Goal: Task Accomplishment & Management: Use online tool/utility

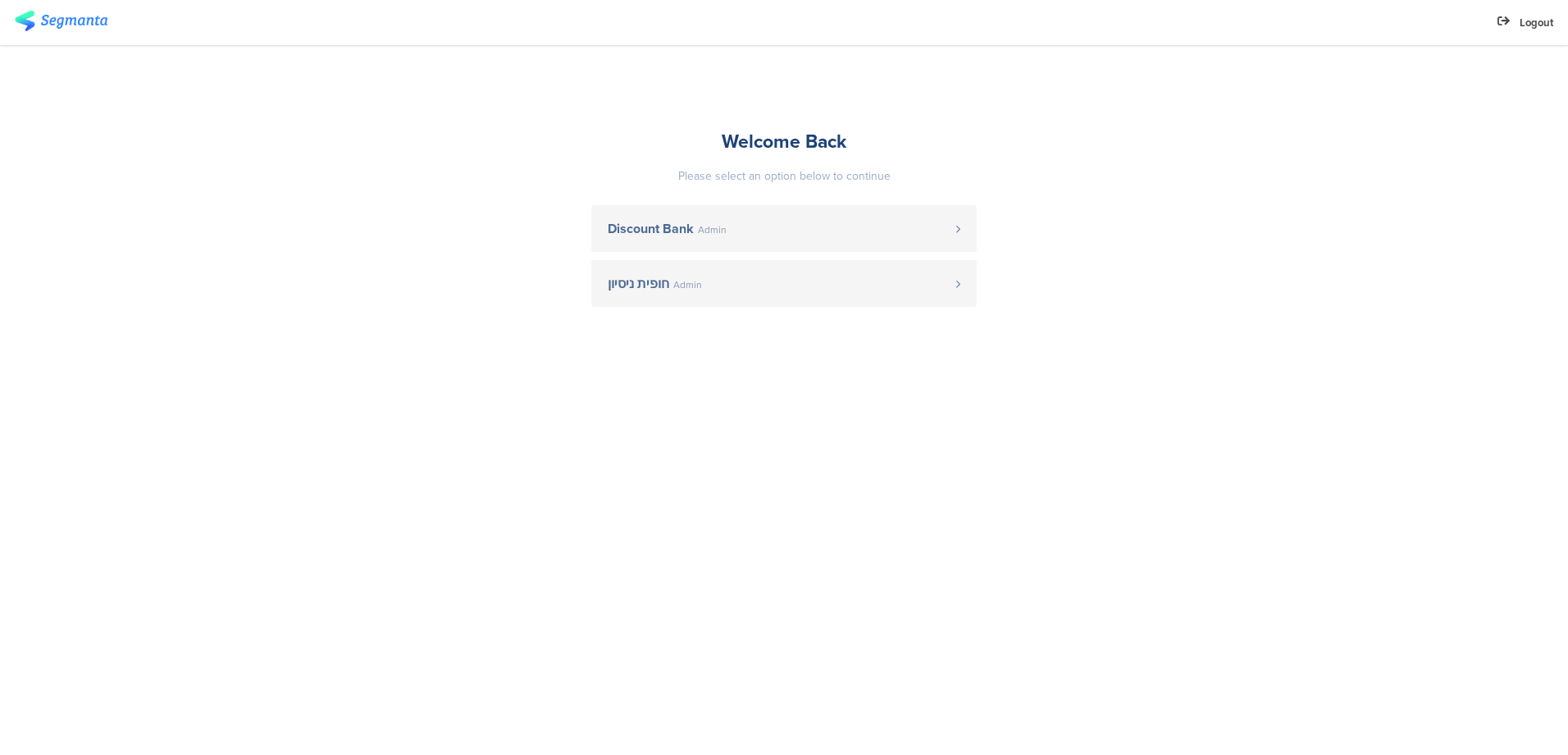
click at [618, 230] on span "Discount Bank" at bounding box center [650, 229] width 86 height 13
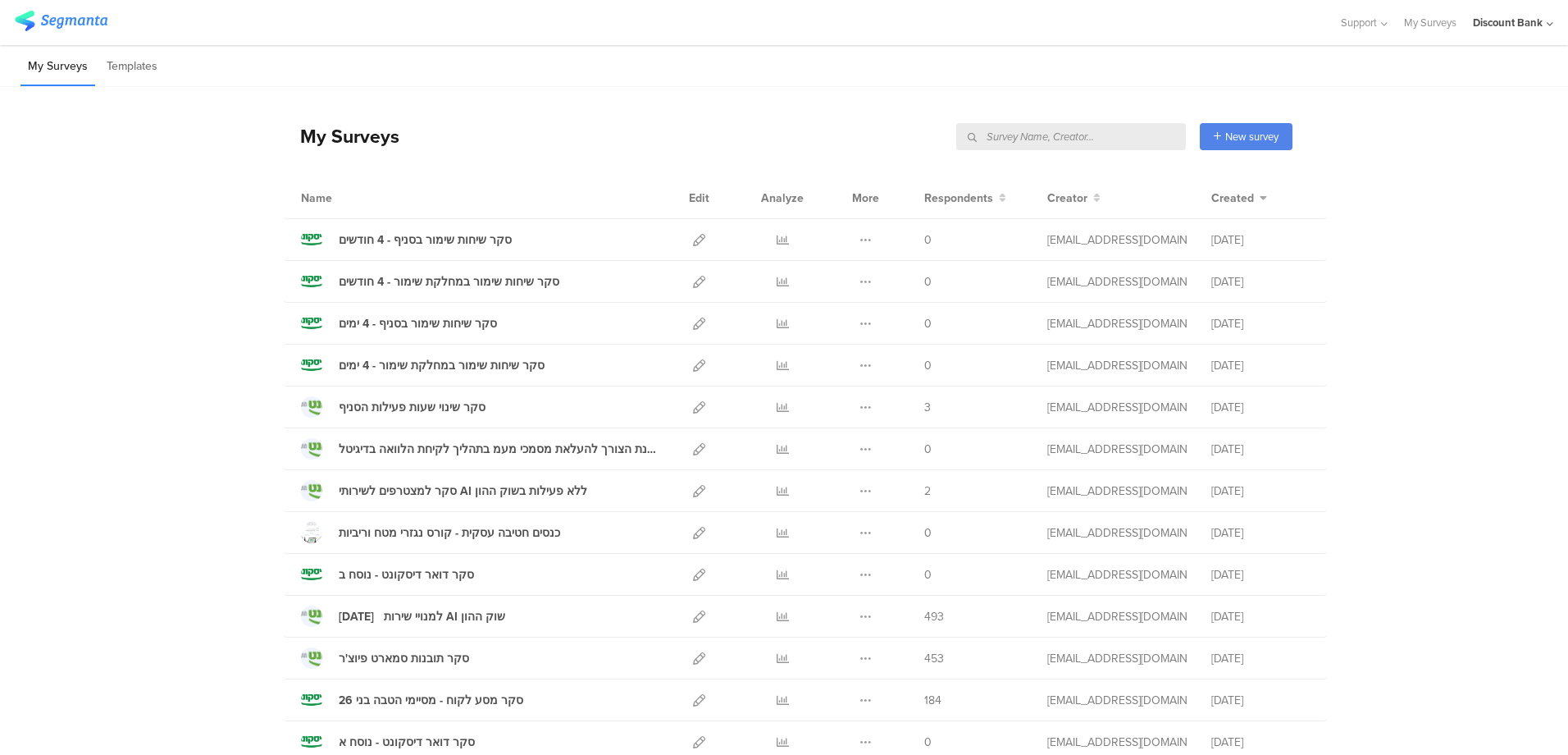
click at [1096, 137] on input "text" at bounding box center [1070, 136] width 229 height 27
click at [1094, 138] on input "text" at bounding box center [1070, 136] width 229 height 27
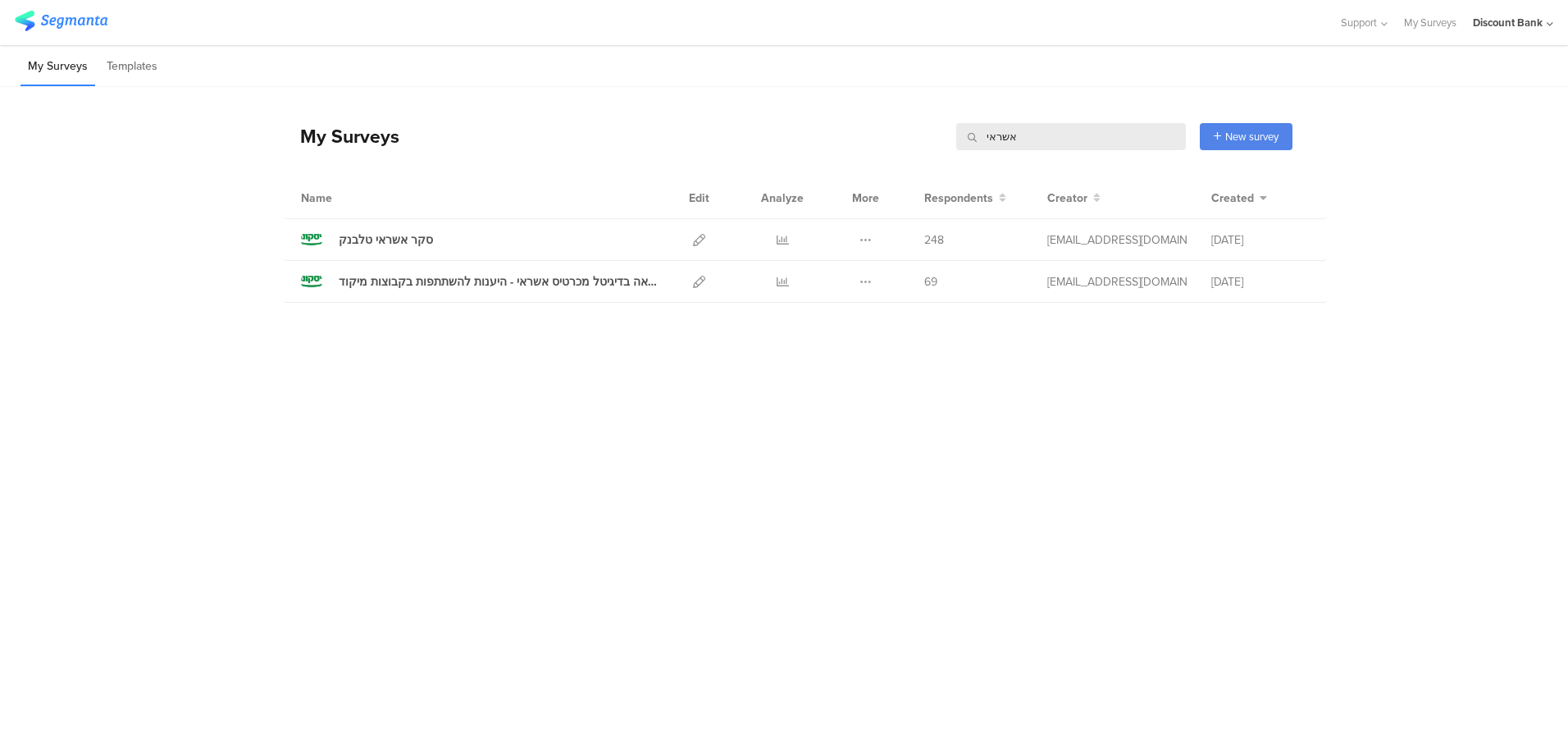
drag, startPoint x: 1020, startPoint y: 130, endPoint x: 974, endPoint y: 137, distance: 46.5
click at [974, 137] on div "אשראי" at bounding box center [1070, 136] width 229 height 27
type input "חוץ"
click at [695, 243] on icon at bounding box center [699, 240] width 12 height 12
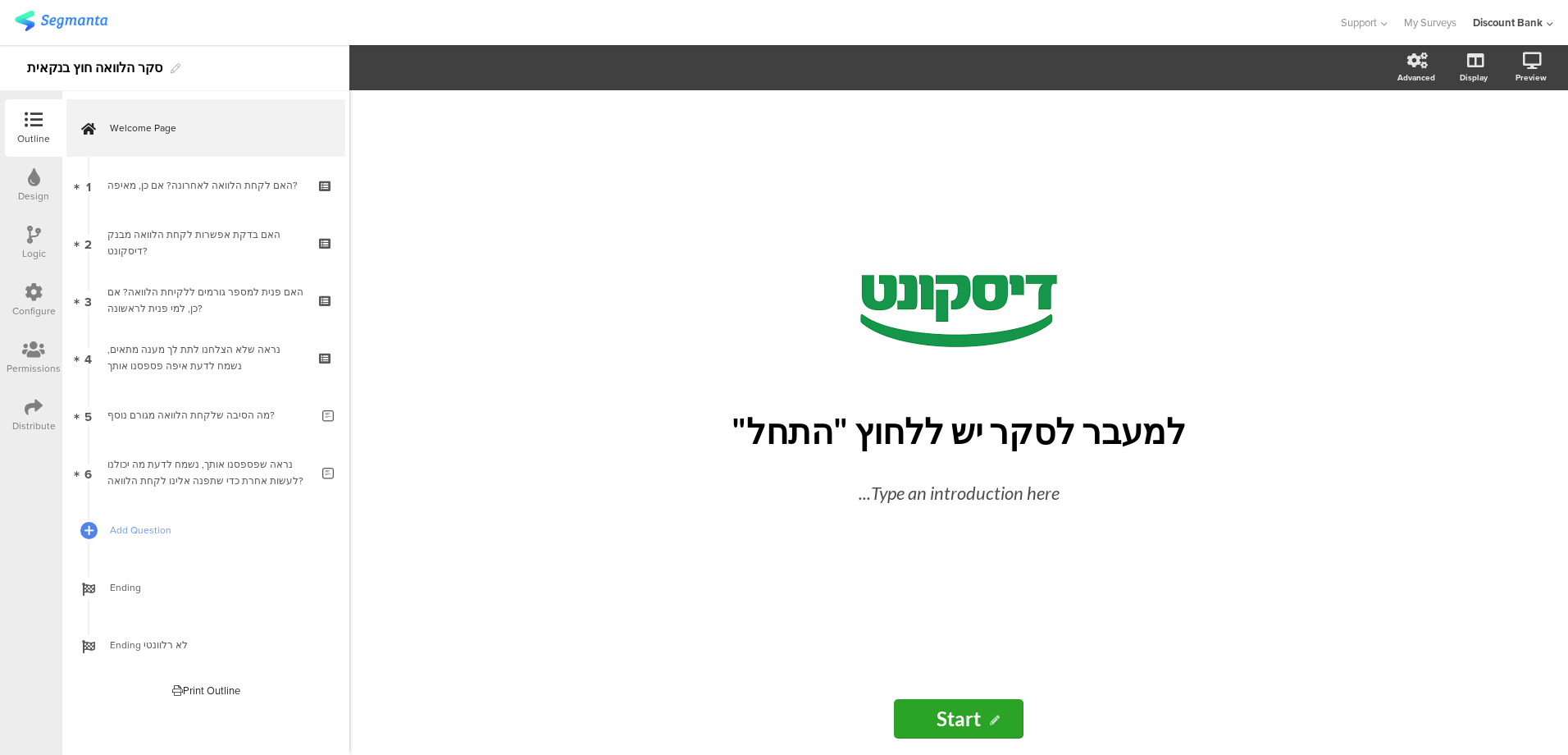
click at [214, 201] on link "1 האם לקחת הלוואה לאחרונה? אם כן, מאיפה?" at bounding box center [206, 185] width 279 height 58
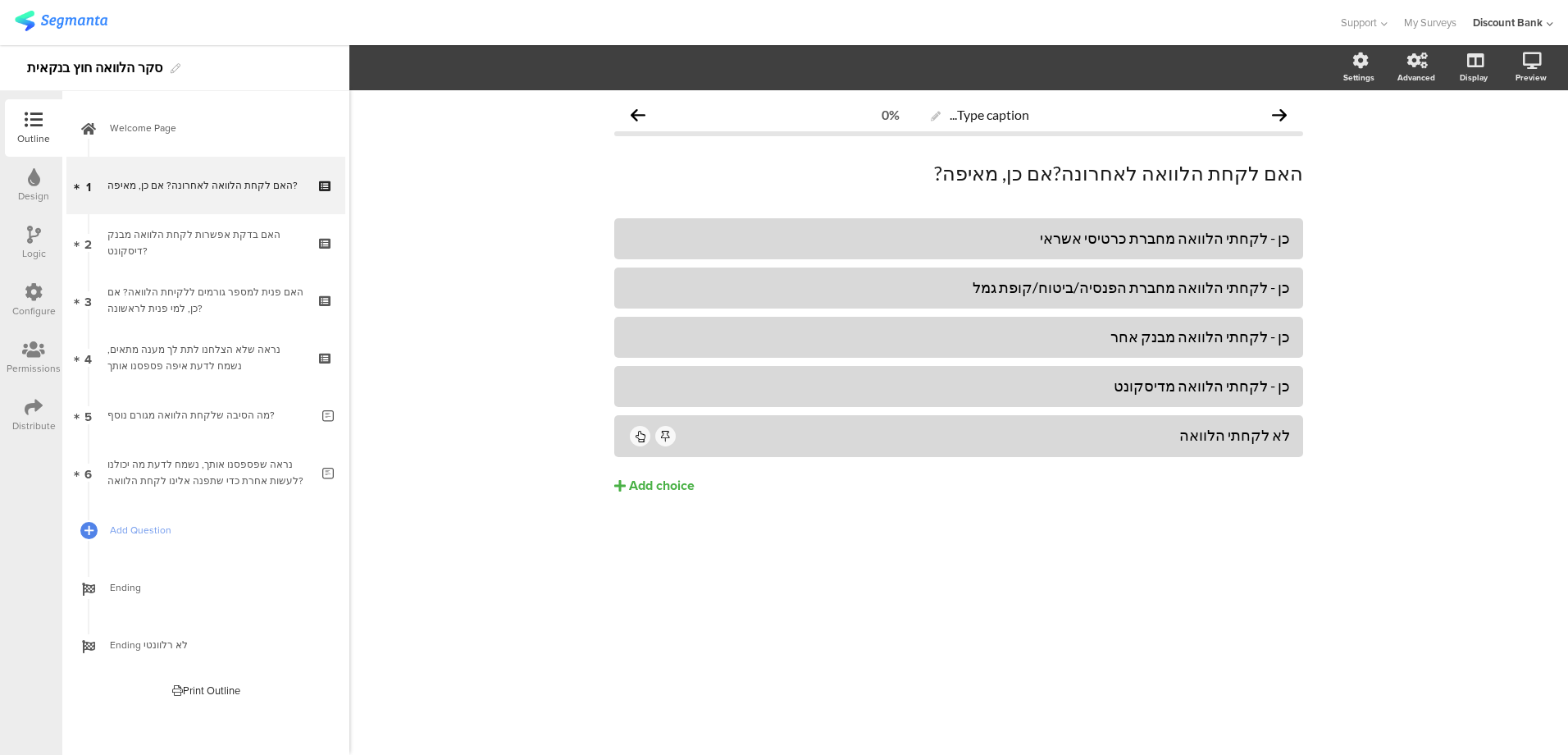
click at [209, 234] on link "2 האם בדקת אפשרות לקחת הלוואה מבנק דיסקונט?" at bounding box center [206, 243] width 279 height 58
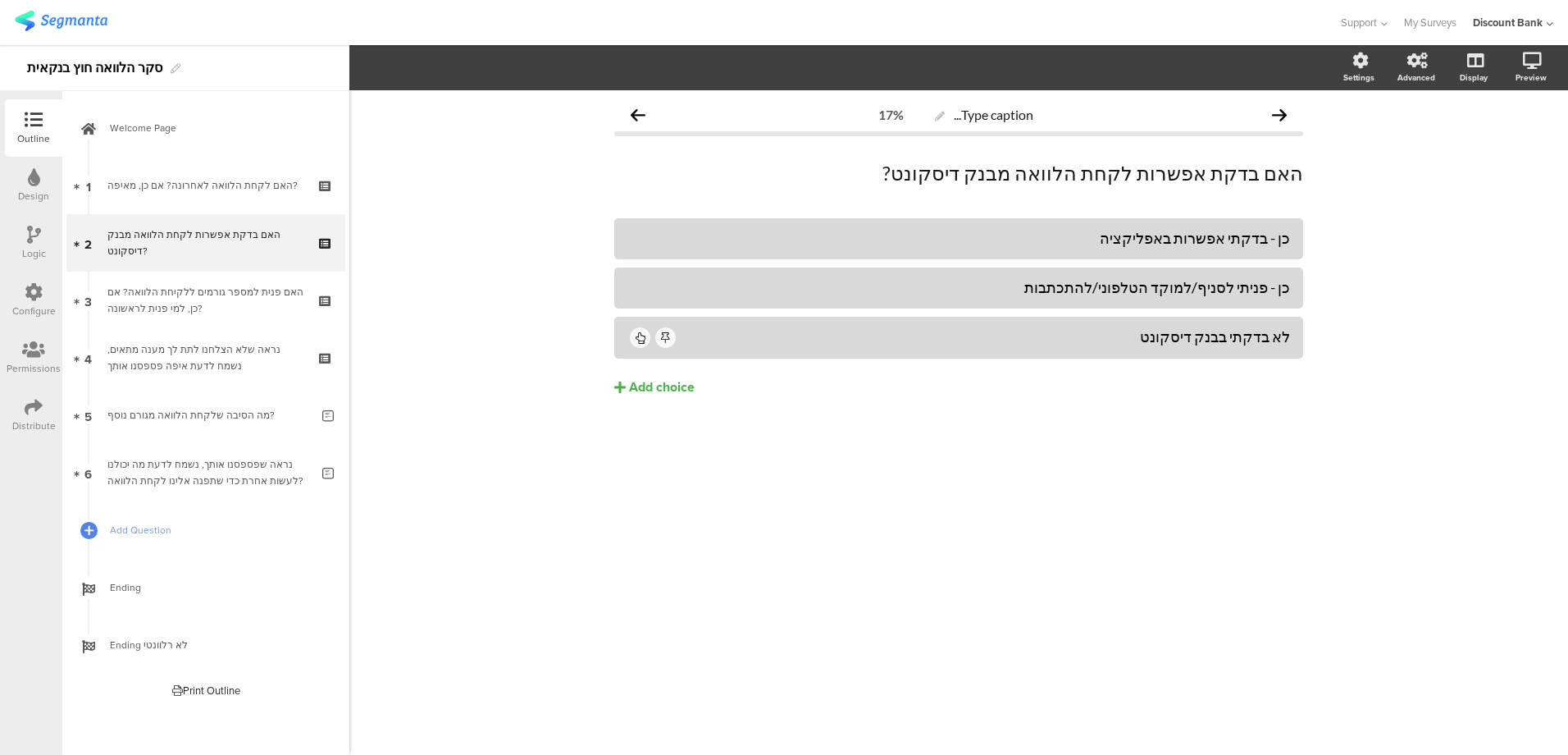
click at [216, 297] on div "האם פנית למספר גורמים ללקיחת הלוואה? אם כן, למי פנית לראשונה?" at bounding box center [205, 300] width 196 height 33
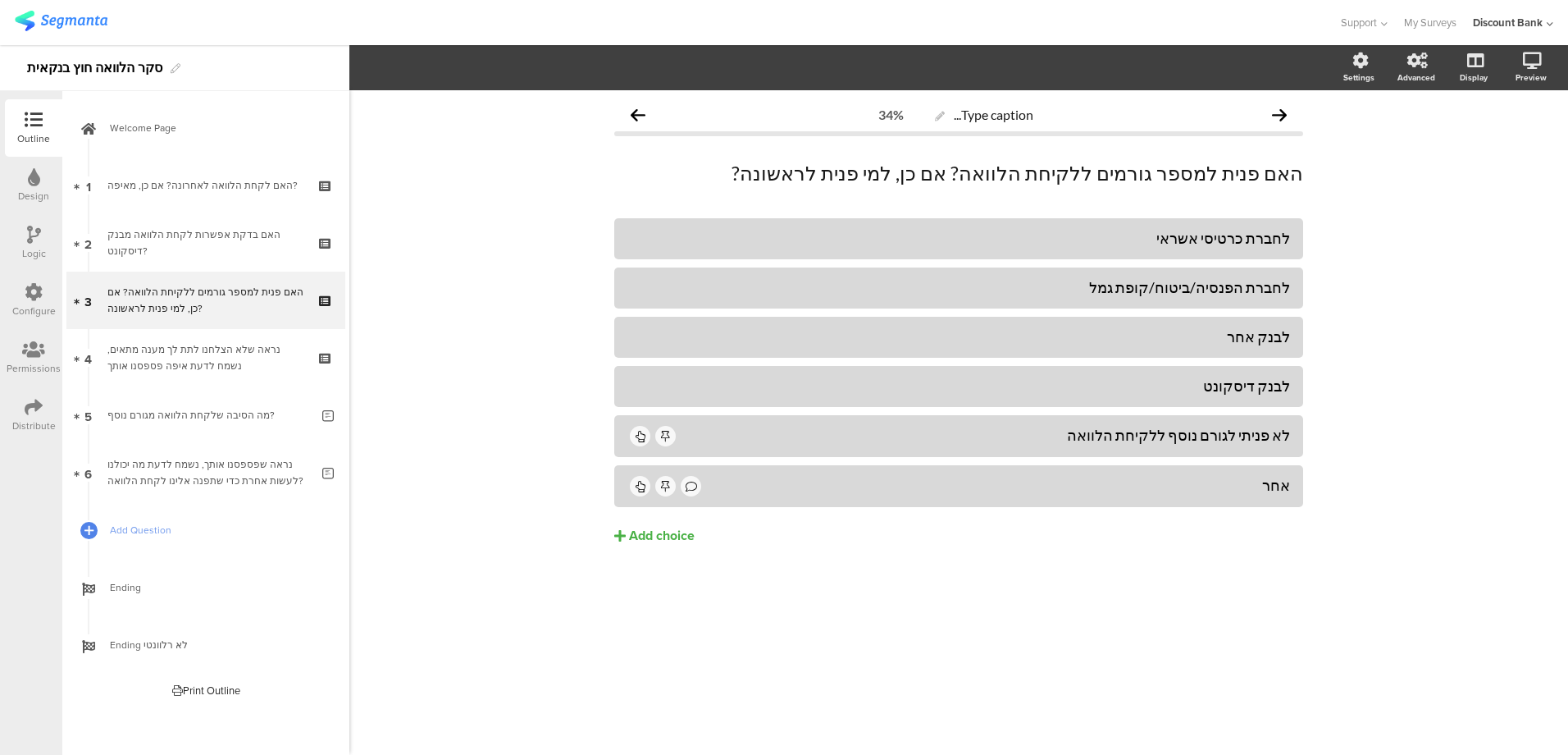
click at [226, 343] on div "נראה שלא הצלחנו לתת לך מענה מתאים, נשמח לדעת איפה פספסנו אותך" at bounding box center [205, 357] width 196 height 33
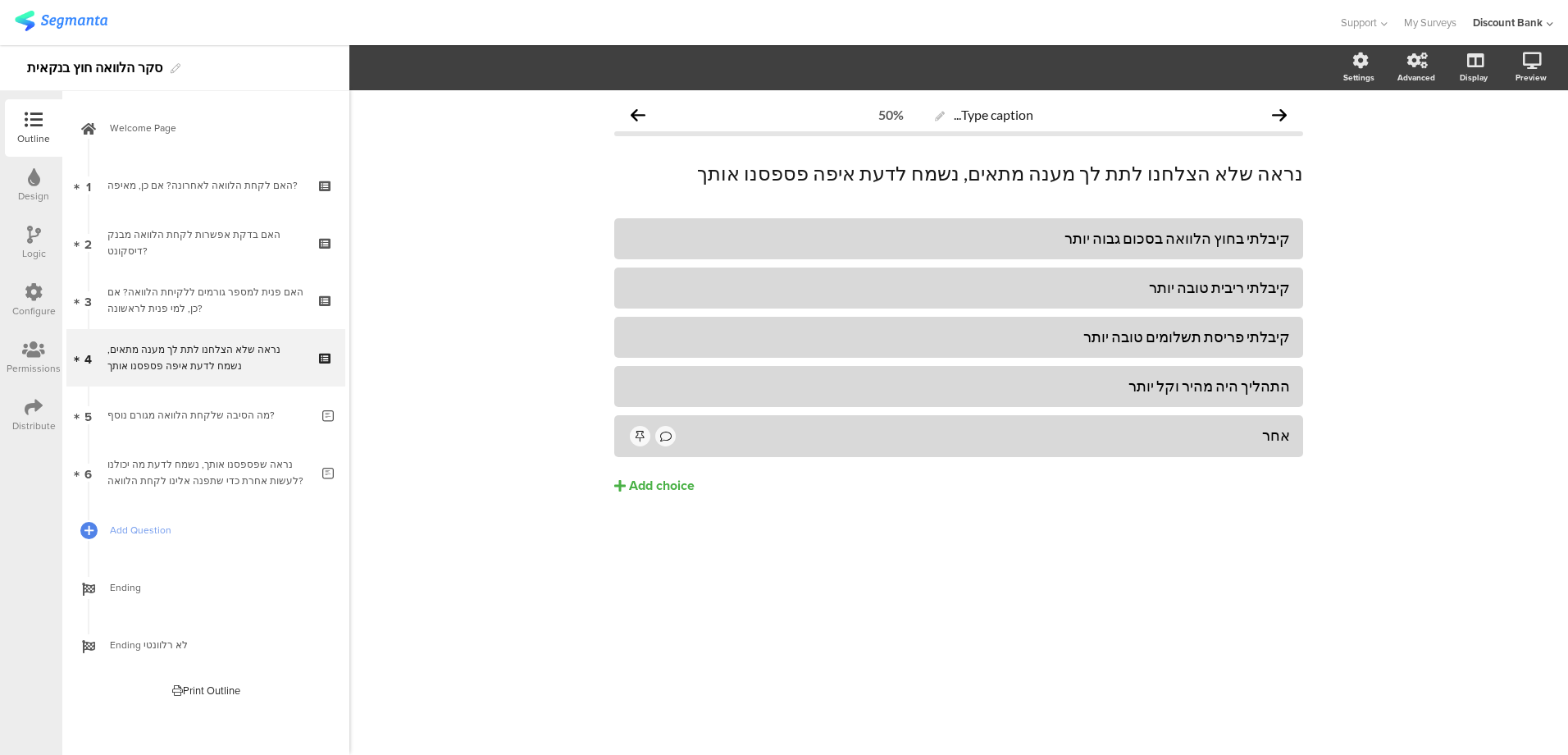
click at [220, 416] on div "מה הסיבה שלקחת הלוואה מגורם נוסף?" at bounding box center [208, 415] width 203 height 17
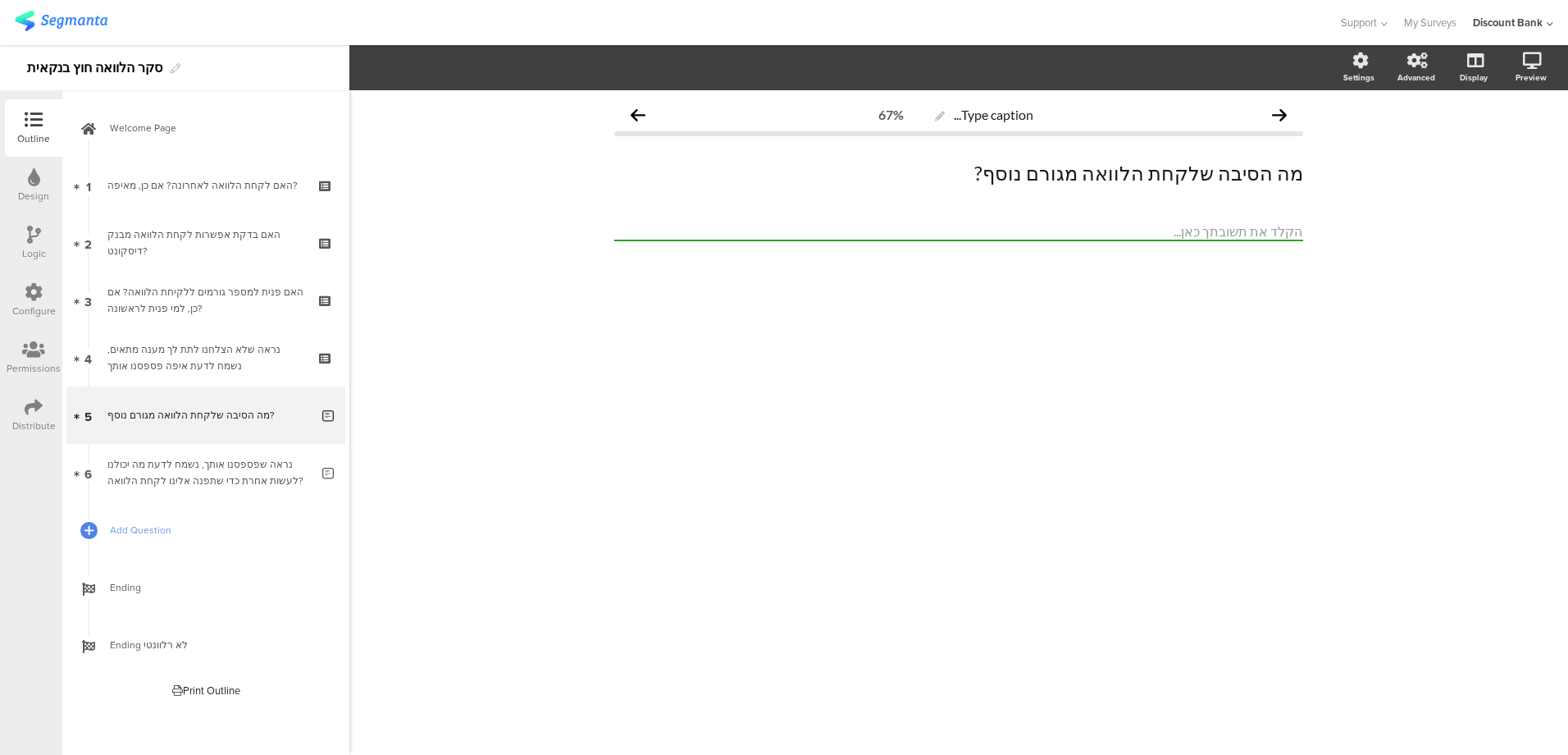
click at [222, 482] on div "נראה שפספסנו אותך, נשמח לדעת מה יכולנו לעשות אחרת כדי שתפנה אלינו לקחת הלוואה?" at bounding box center [208, 472] width 203 height 33
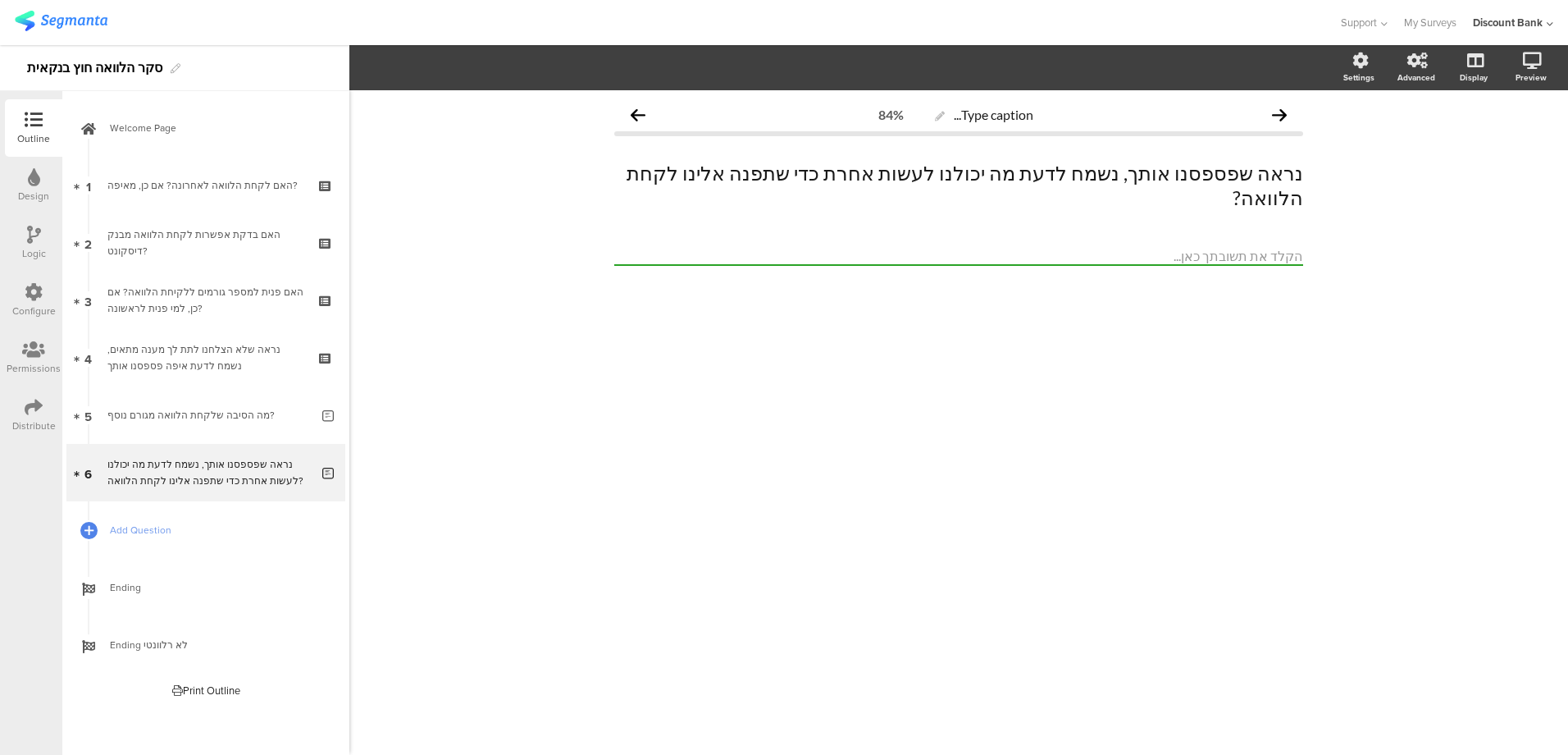
click at [31, 415] on icon at bounding box center [34, 407] width 18 height 18
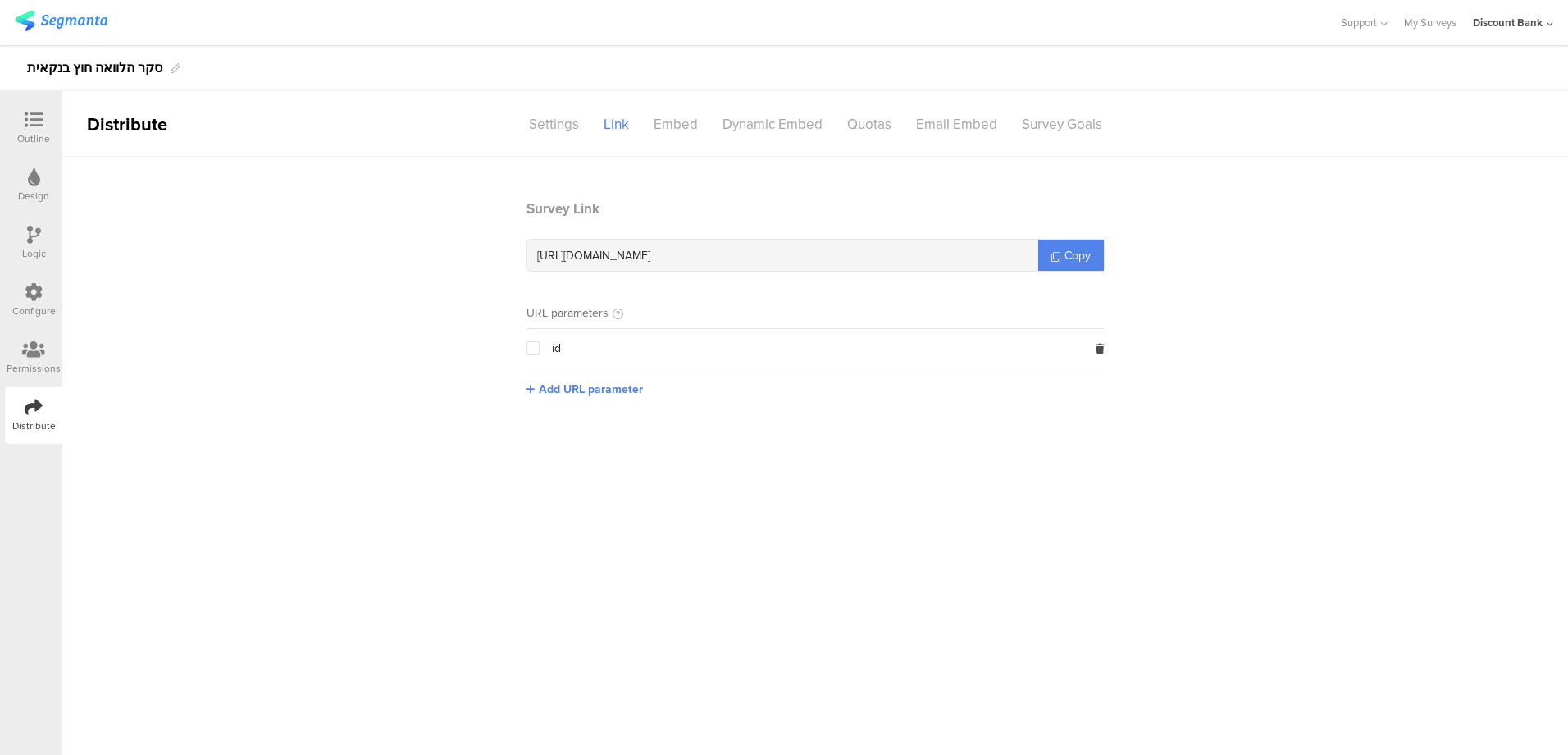
drag, startPoint x: 762, startPoint y: 257, endPoint x: 515, endPoint y: 264, distance: 247.1
click at [515, 264] on section "Survey Link https://surveys.segmanta.com/207m9f Copy URL parameters id Add URL …" at bounding box center [816, 310] width 611 height 224
copy span "https://surveys.segmanta.com/207m9f"
click at [1060, 252] on icon at bounding box center [1056, 256] width 9 height 9
